Goal: Information Seeking & Learning: Learn about a topic

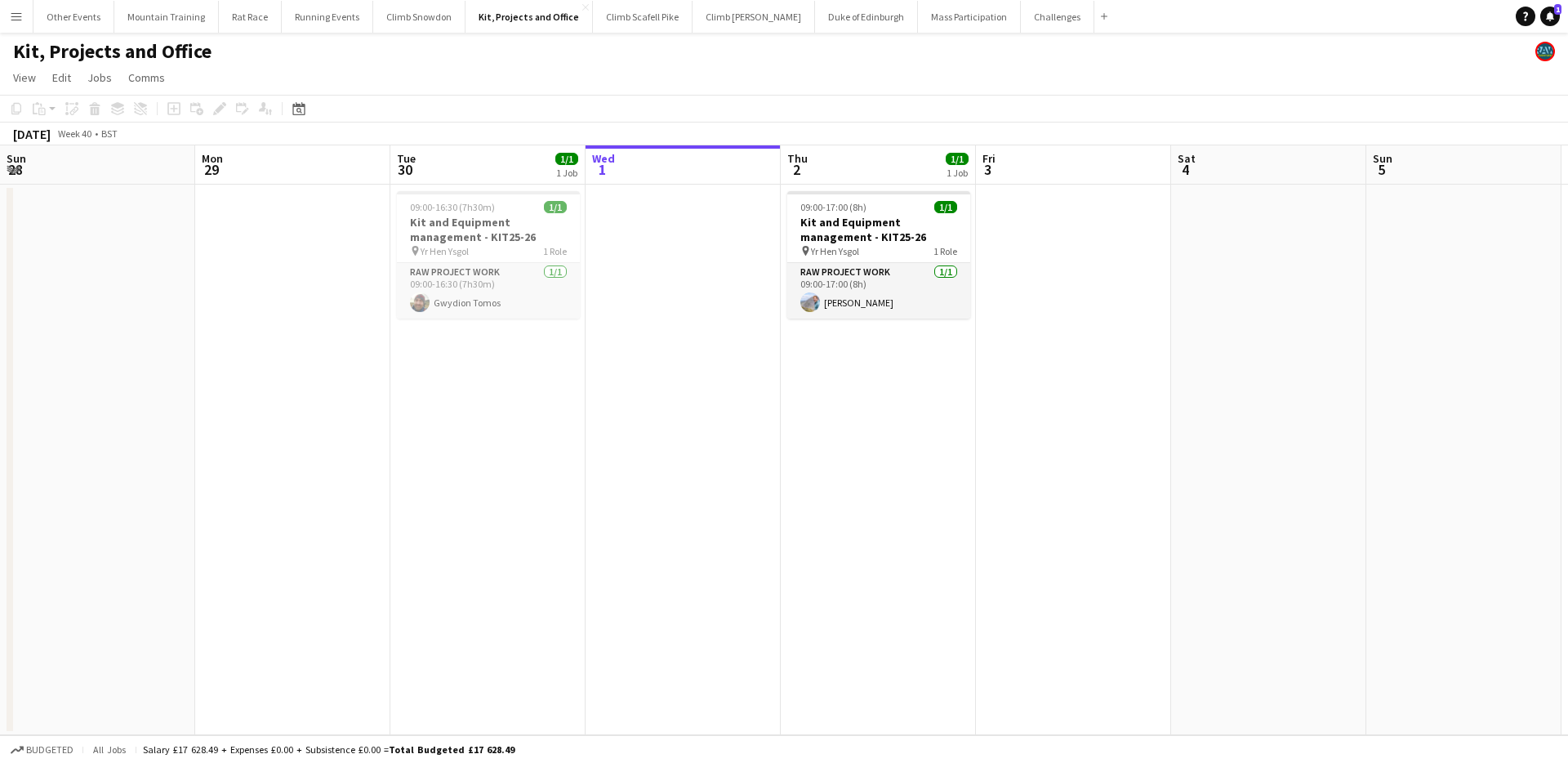
scroll to position [0, 391]
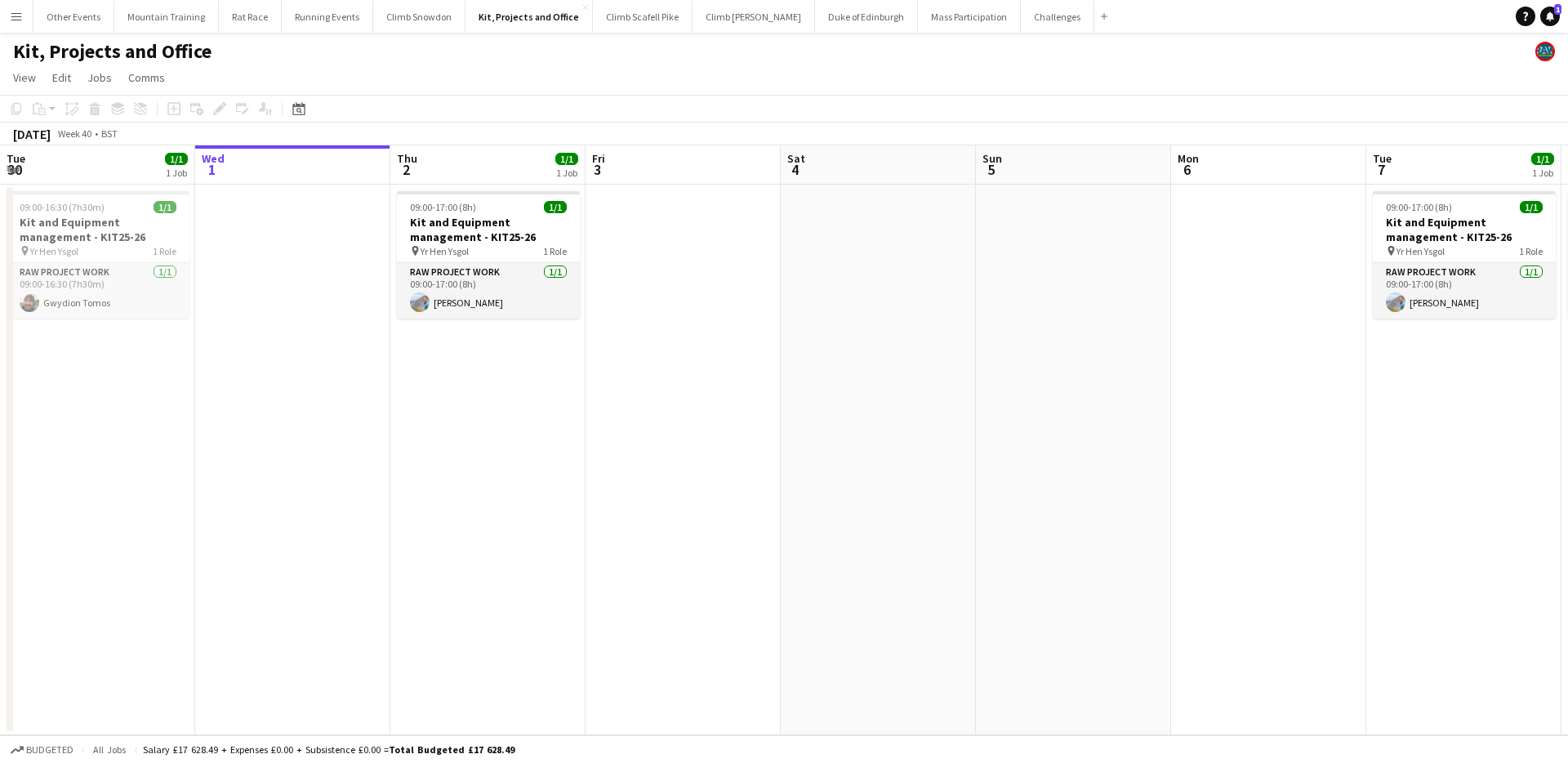
click at [24, 22] on button "Menu" at bounding box center [16, 16] width 32 height 32
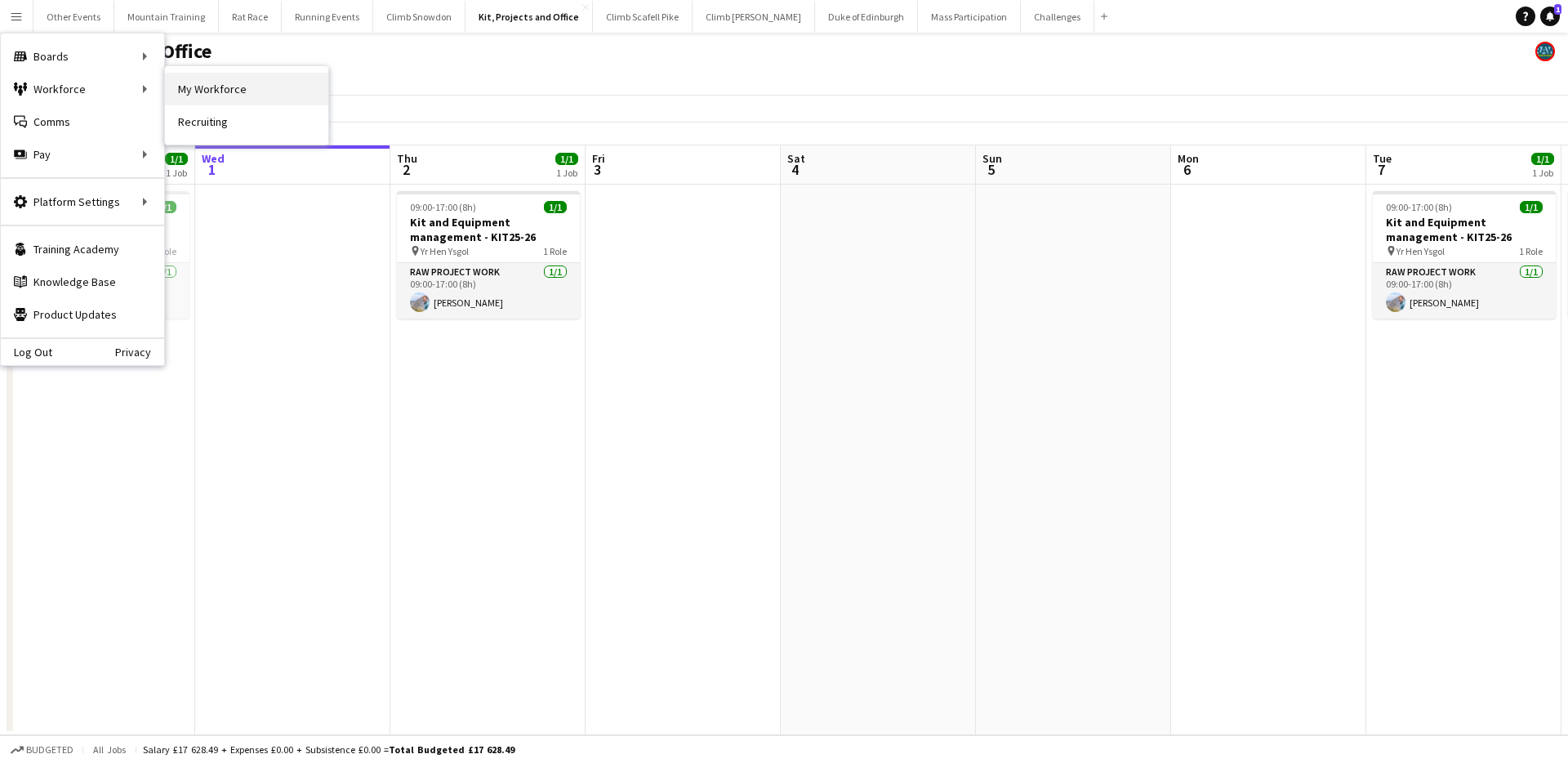
click at [167, 89] on link "My Workforce" at bounding box center [246, 88] width 163 height 32
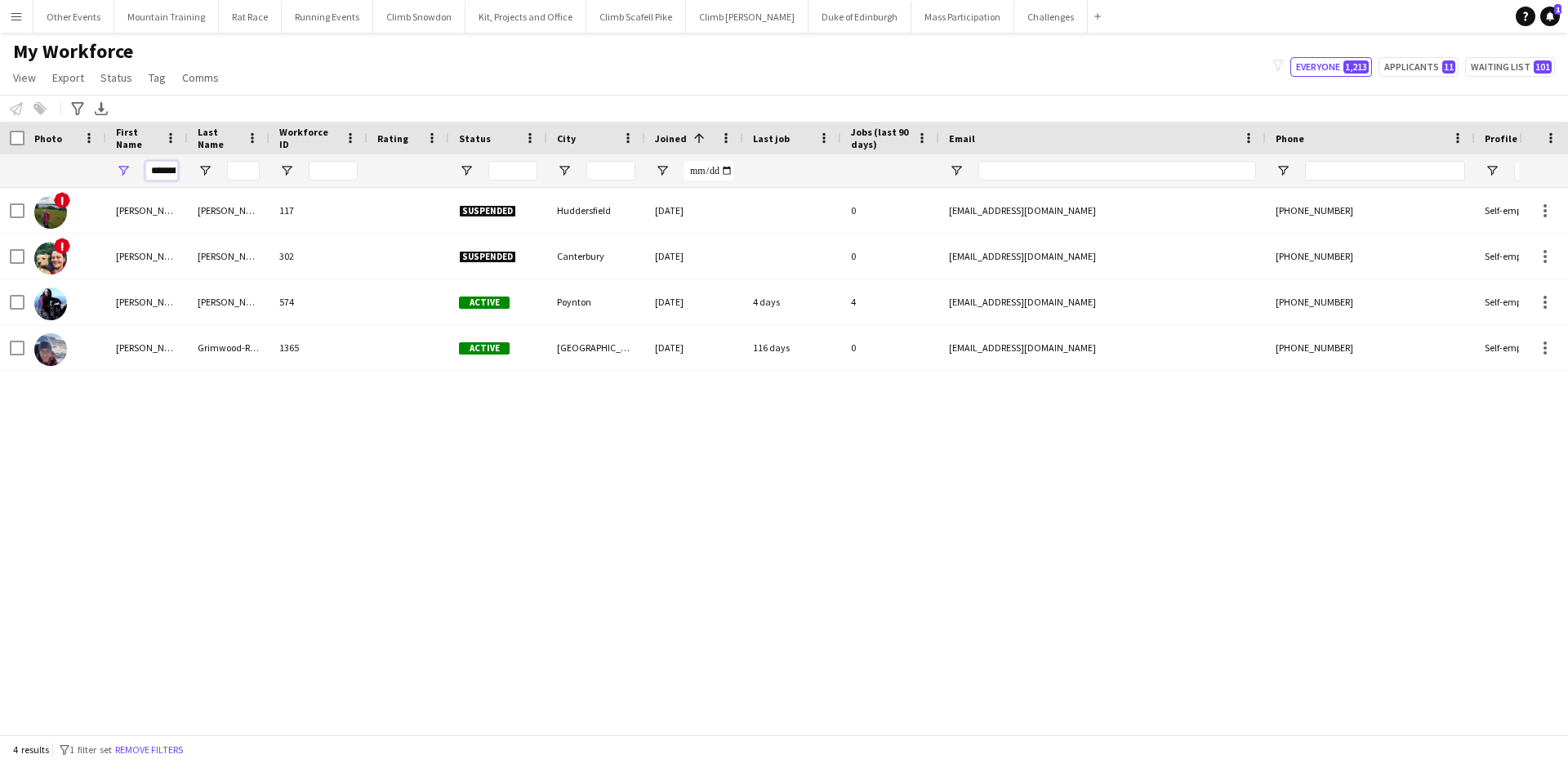
click at [170, 174] on input "********" at bounding box center [161, 171] width 32 height 20
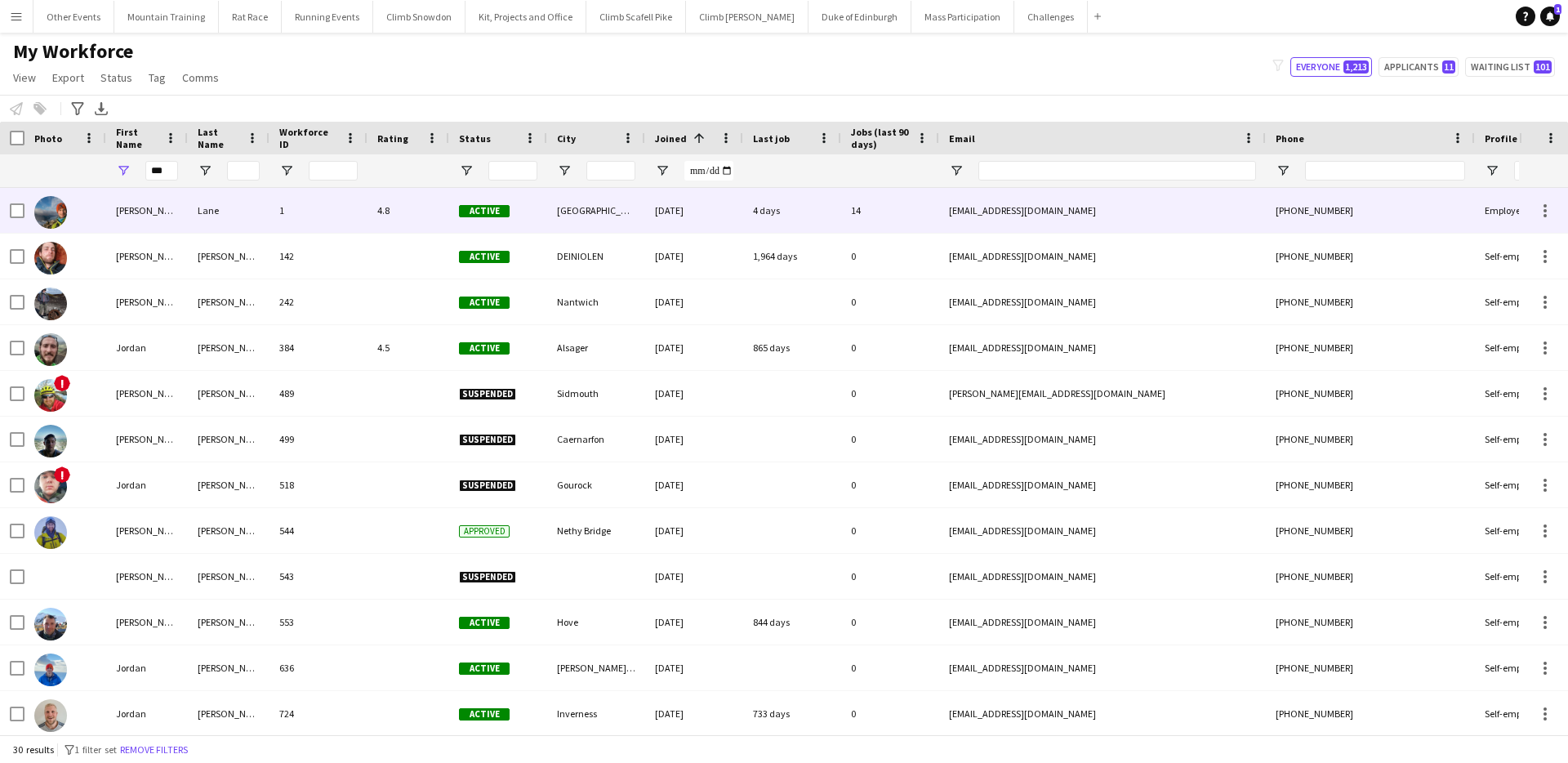
click at [177, 214] on div "[PERSON_NAME]" at bounding box center [148, 210] width 82 height 45
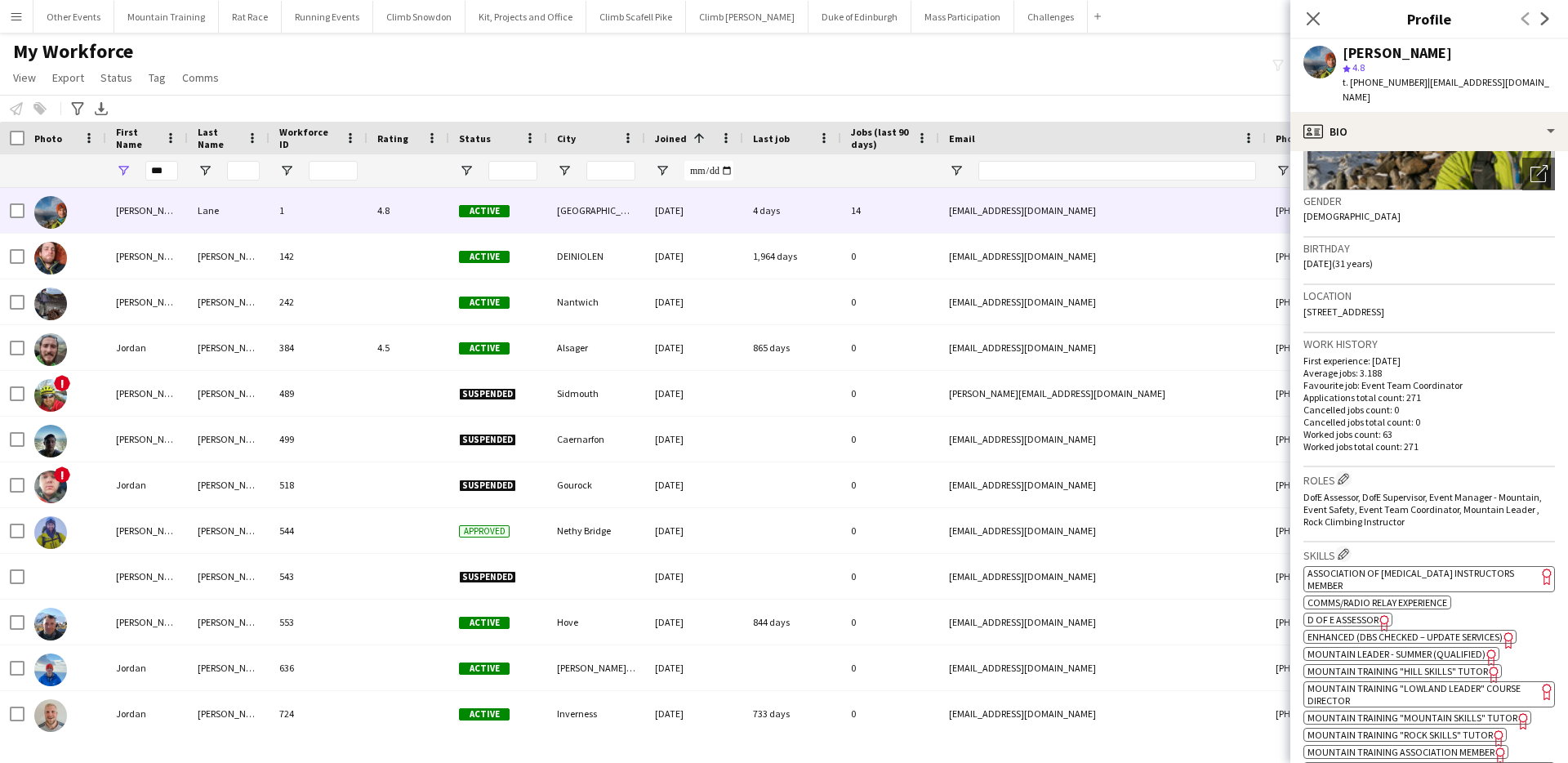
scroll to position [241, 0]
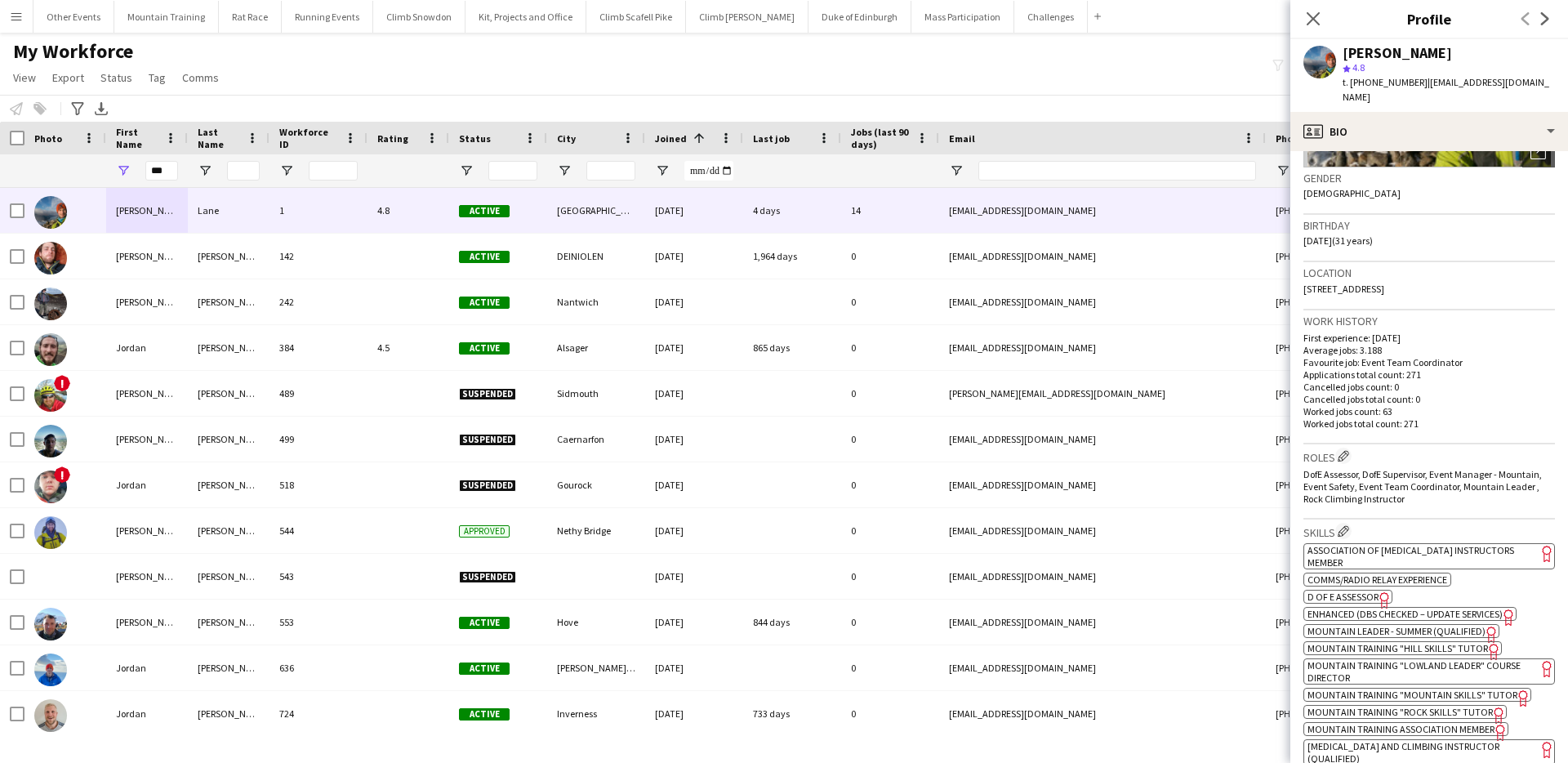
click at [1438, 544] on app-spec-pill "ok-circled2 background Layer 1 cross-circle-red background Layer 1 Association …" at bounding box center [1428, 556] width 251 height 26
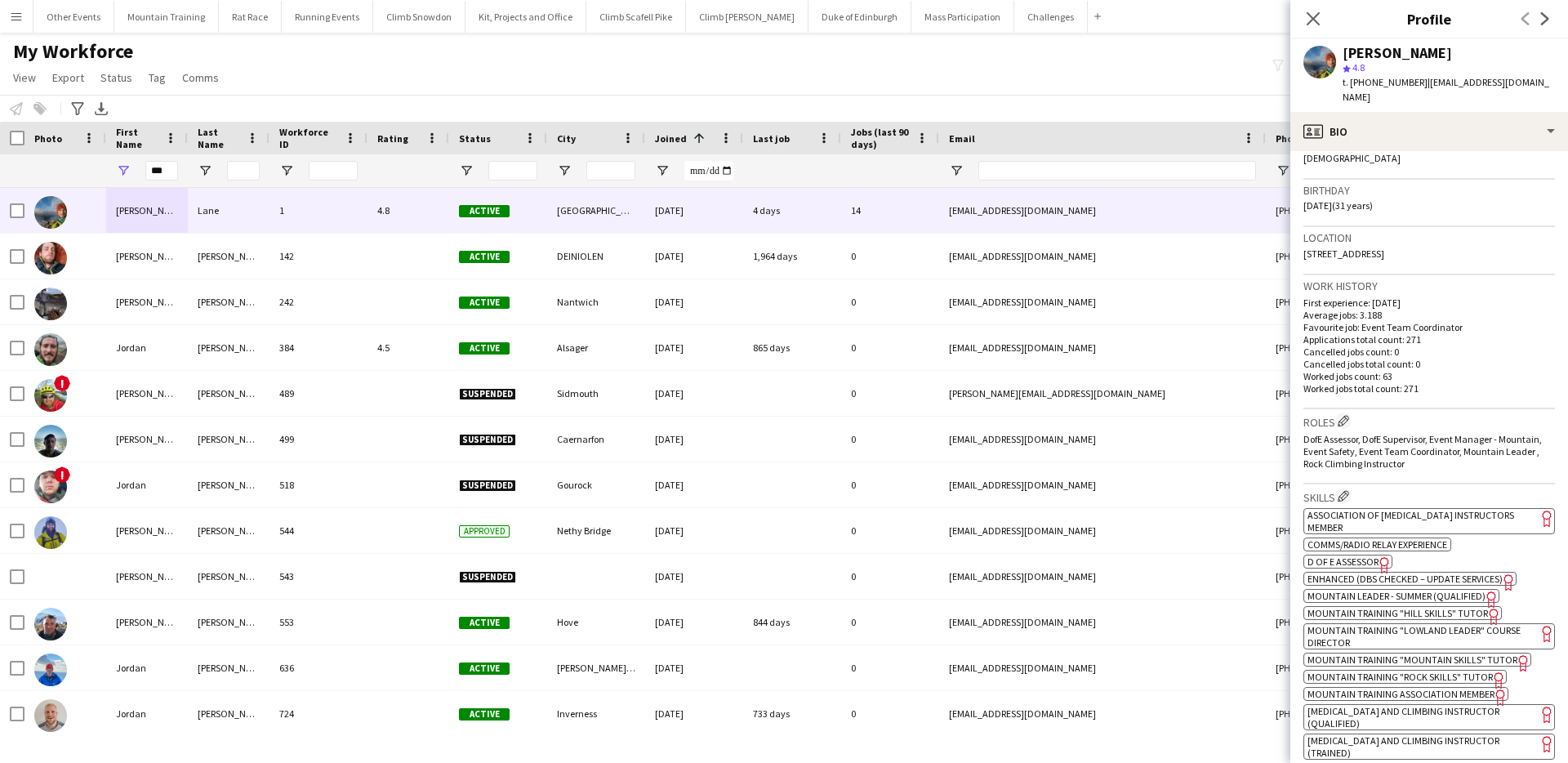
scroll to position [281, 0]
click at [1453, 585] on span "Mountain Leader - Summer (Qualified)" at bounding box center [1396, 591] width 178 height 13
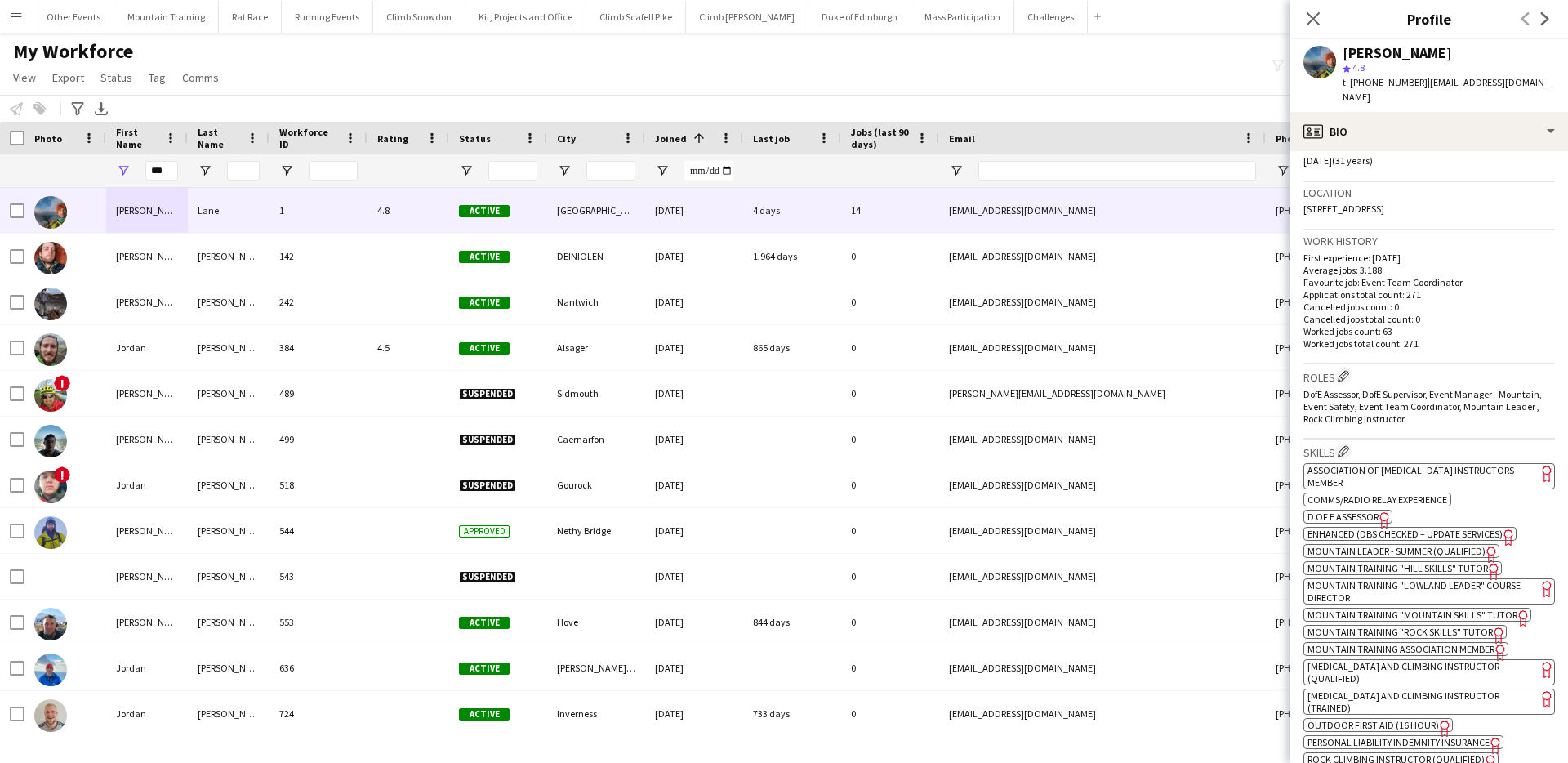
scroll to position [325, 0]
click at [1397, 559] on span "Mountain Training "Hill Skills" tutor" at bounding box center [1397, 565] width 181 height 13
click at [148, 178] on input "***" at bounding box center [161, 171] width 32 height 20
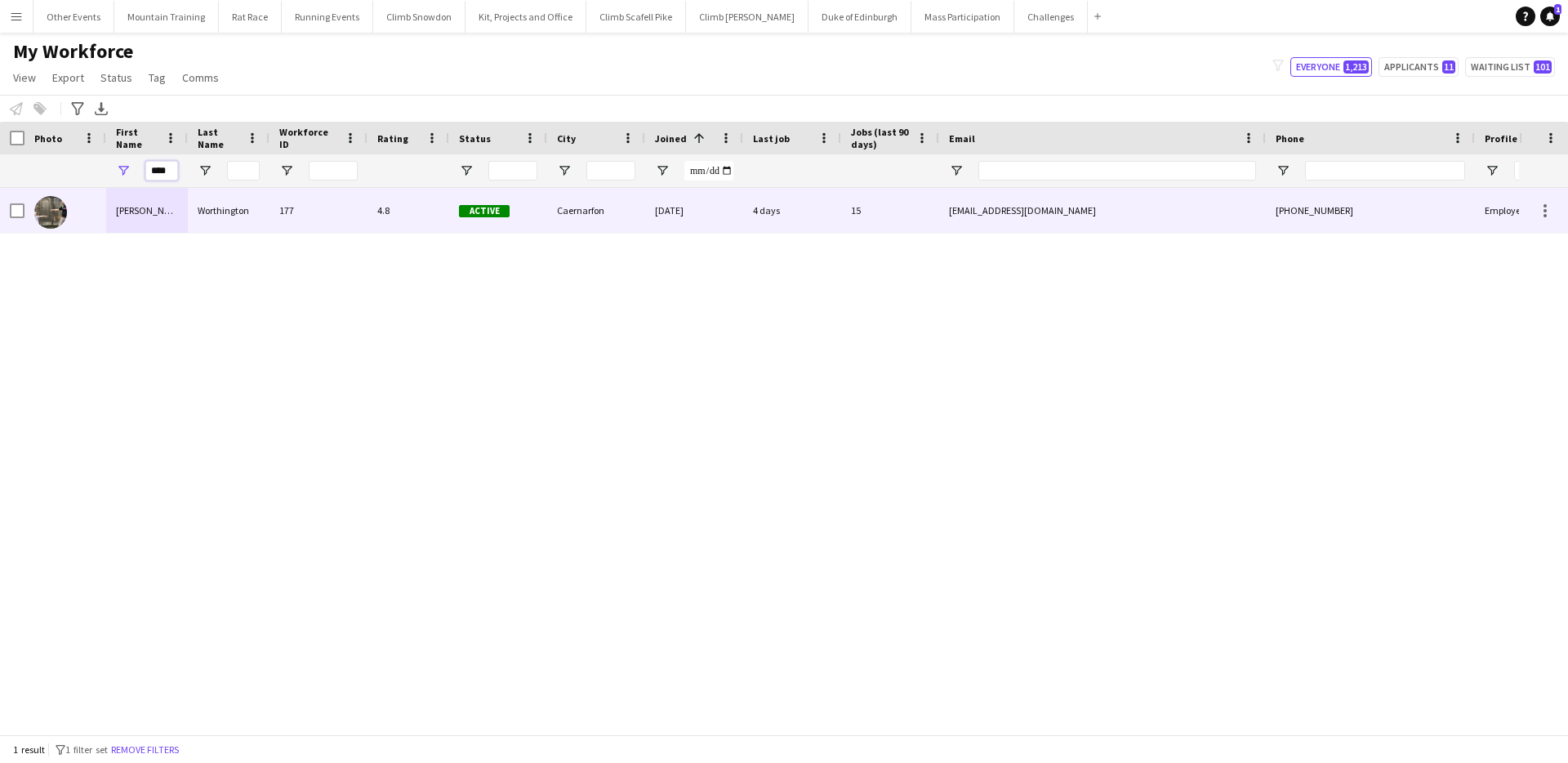
type input "****"
click at [331, 218] on div "177" at bounding box center [318, 210] width 98 height 45
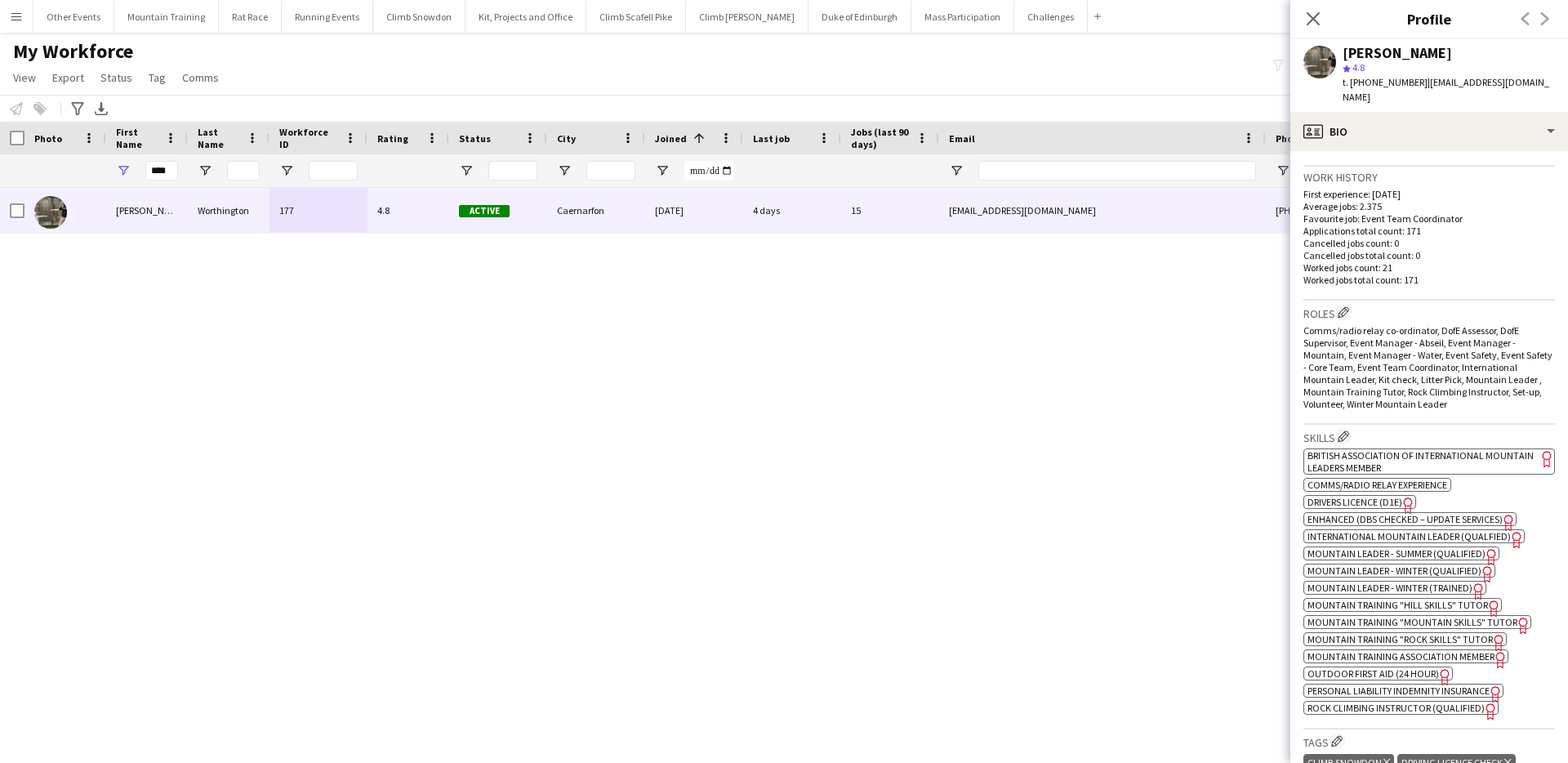
scroll to position [411, 0]
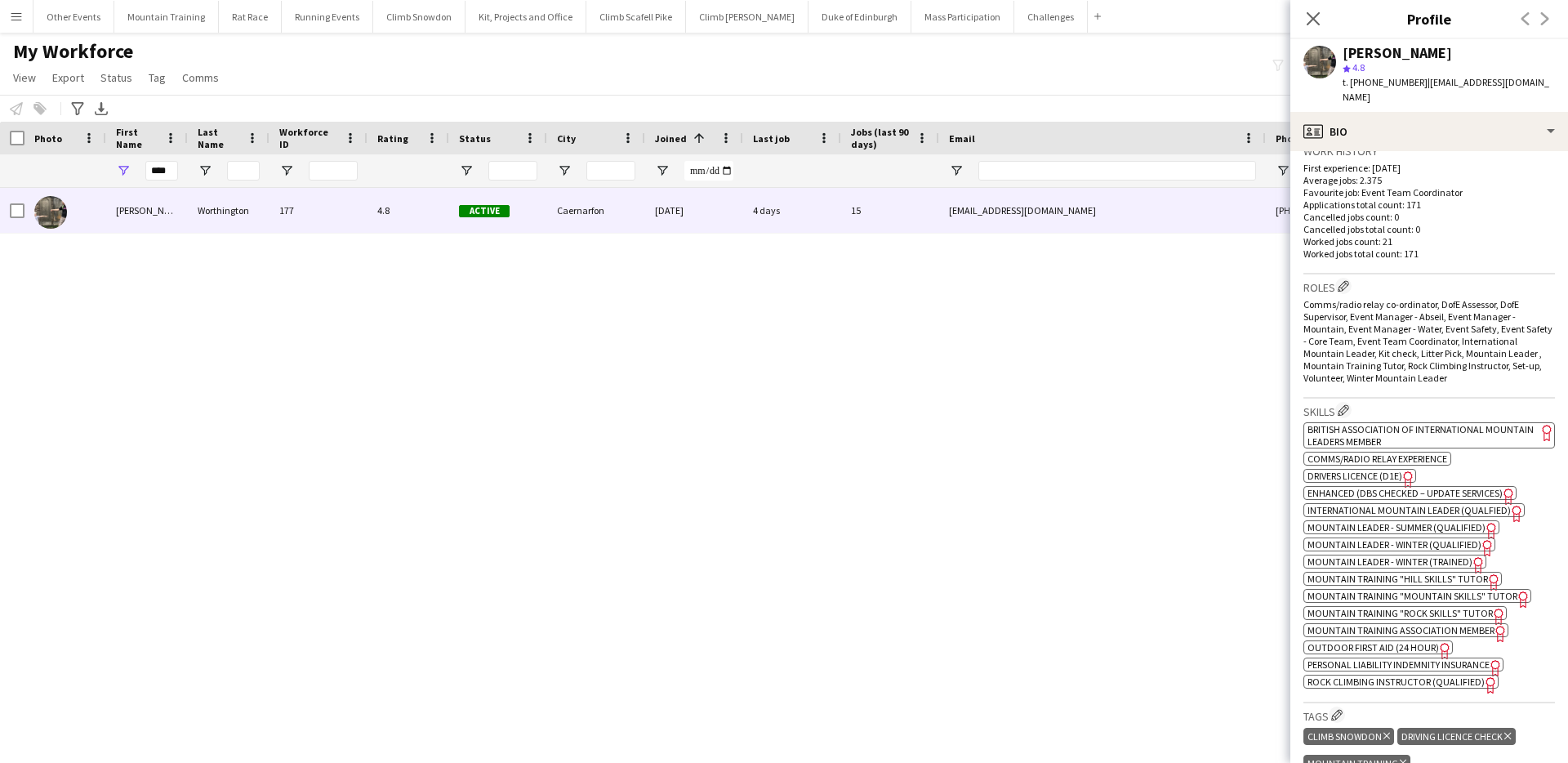
click at [1454, 423] on span "British Association of International Mountain Leaders member" at bounding box center [1420, 435] width 227 height 24
click at [1330, 607] on span "Mountain Training "Rock Skills" tutor" at bounding box center [1400, 613] width 186 height 13
